Goal: Task Accomplishment & Management: Use online tool/utility

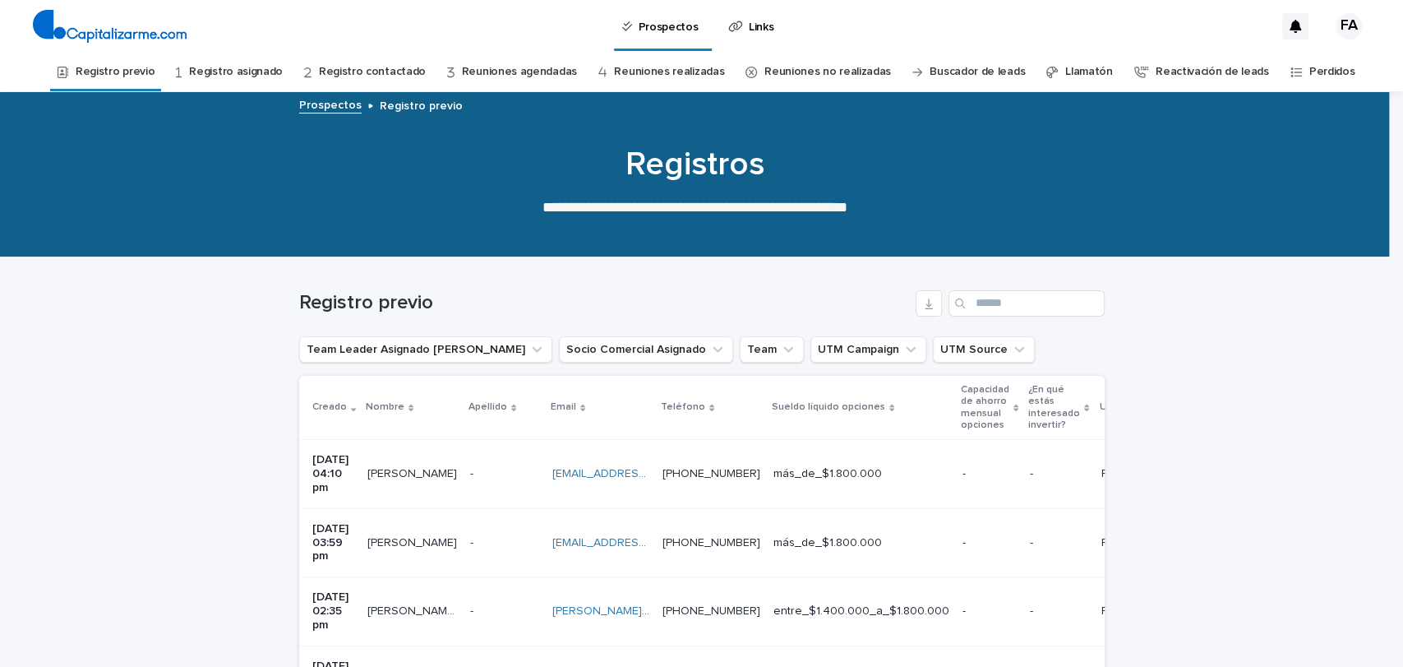
scroll to position [475, 0]
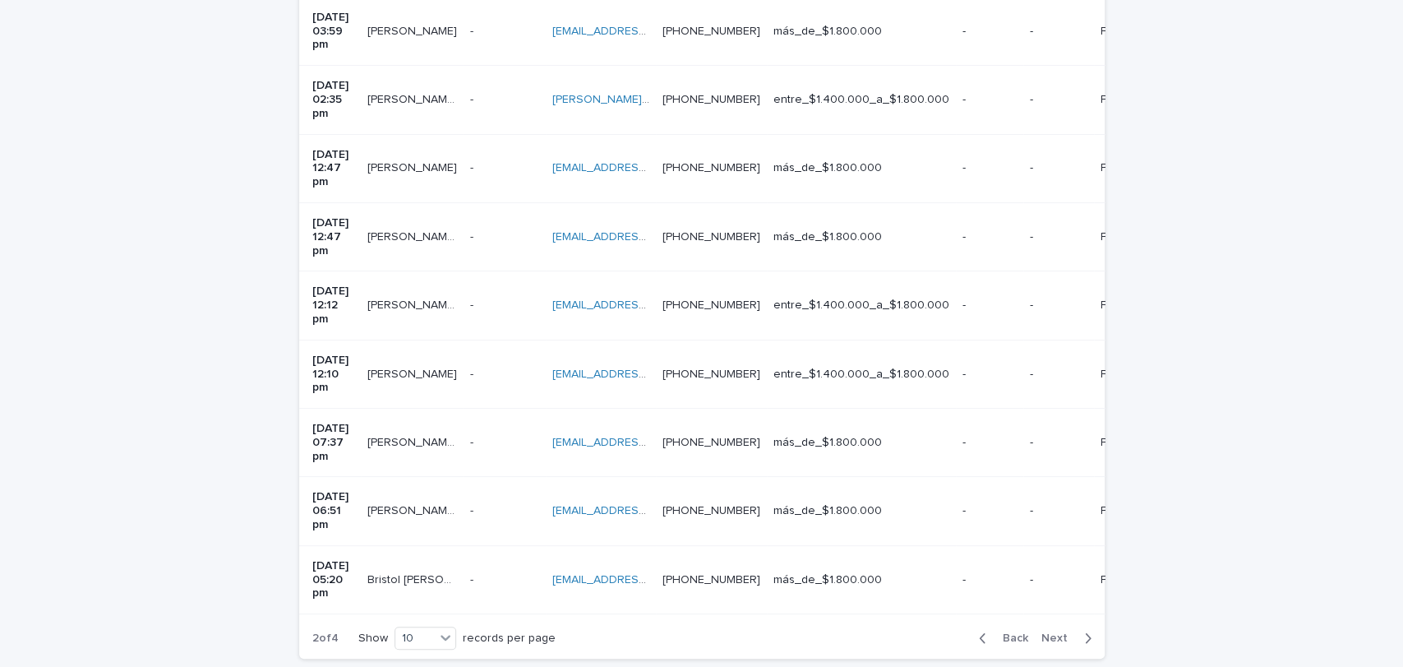
scroll to position [520, 0]
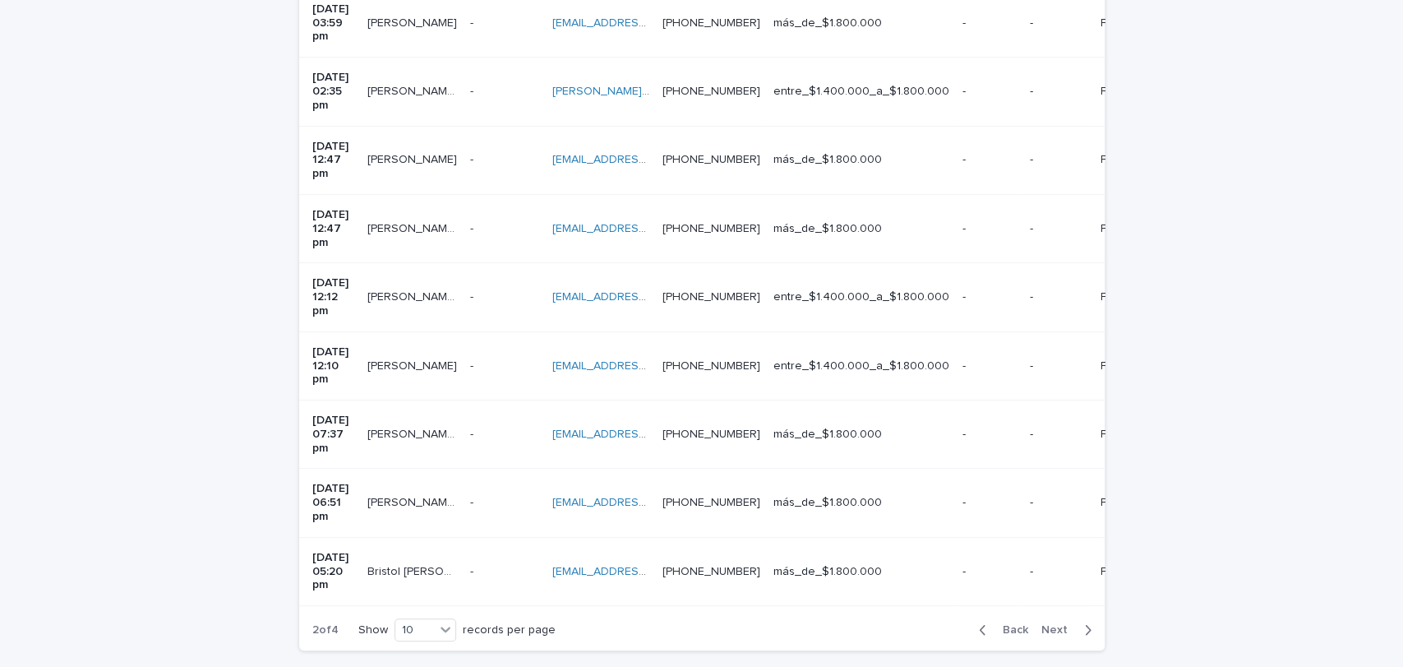
click at [983, 622] on div "button" at bounding box center [986, 629] width 14 height 15
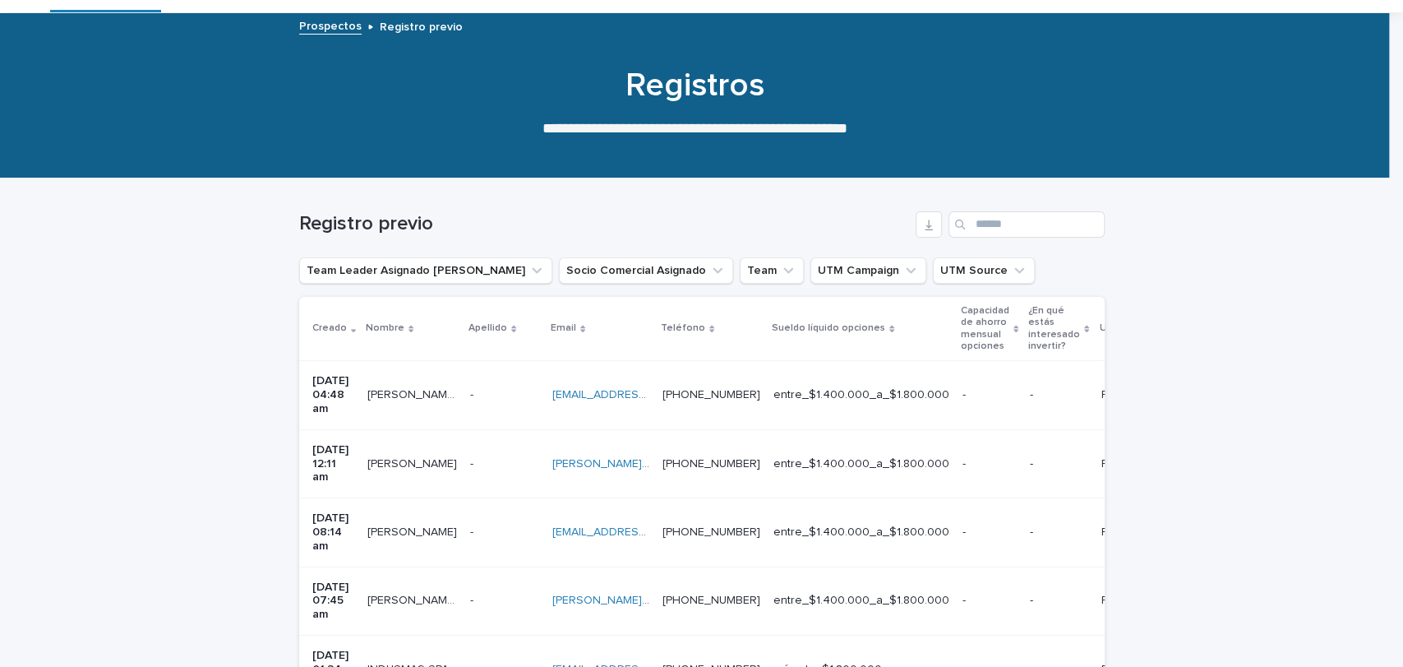
scroll to position [78, 0]
